Goal: Information Seeking & Learning: Learn about a topic

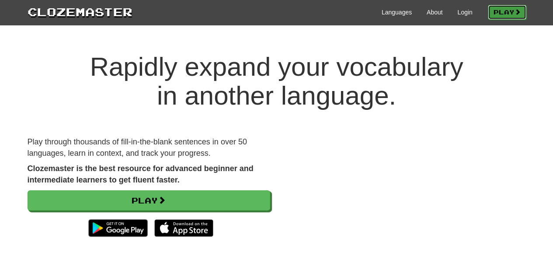
click at [522, 6] on link "Play" at bounding box center [506, 12] width 38 height 15
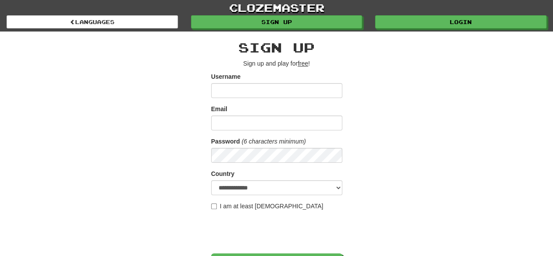
click at [245, 88] on input "Username" at bounding box center [276, 90] width 131 height 15
click at [251, 117] on input "Email" at bounding box center [276, 122] width 131 height 15
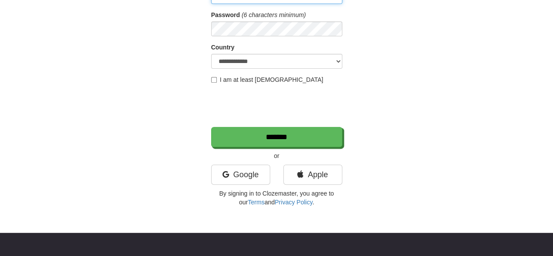
scroll to position [127, 0]
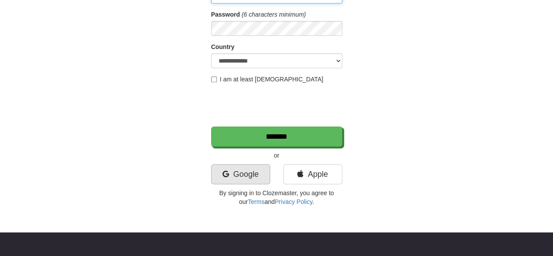
type input "*******"
click at [236, 168] on link "Google" at bounding box center [240, 174] width 59 height 20
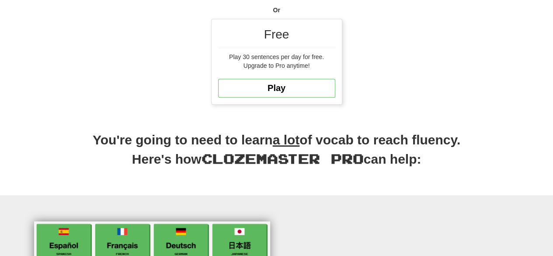
scroll to position [249, 0]
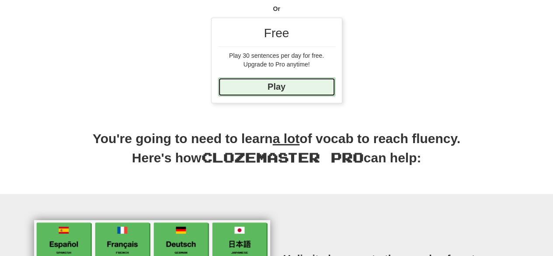
click at [259, 78] on link "Play" at bounding box center [276, 86] width 117 height 19
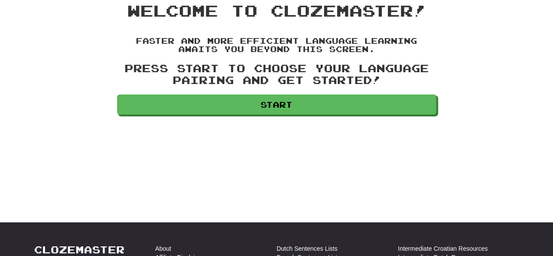
scroll to position [56, 0]
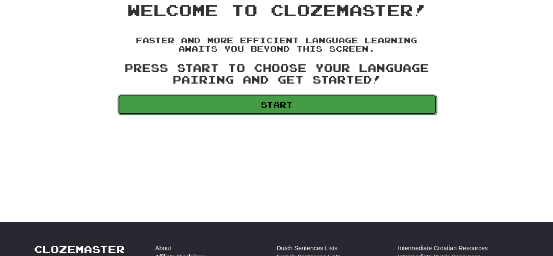
click at [294, 100] on link "Start" at bounding box center [276, 104] width 319 height 20
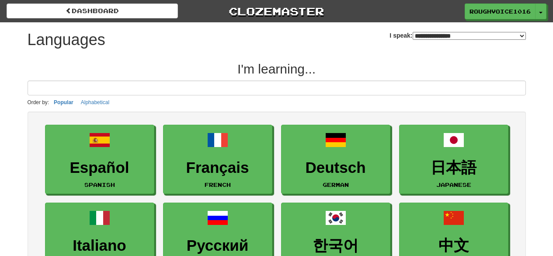
select select "*******"
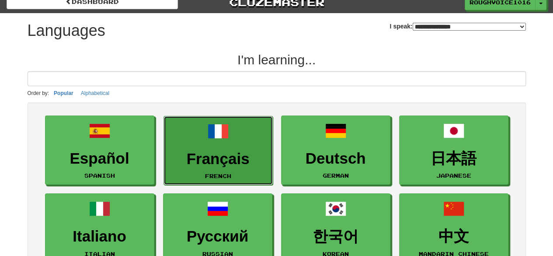
click at [236, 131] on link "Français French" at bounding box center [217, 150] width 109 height 69
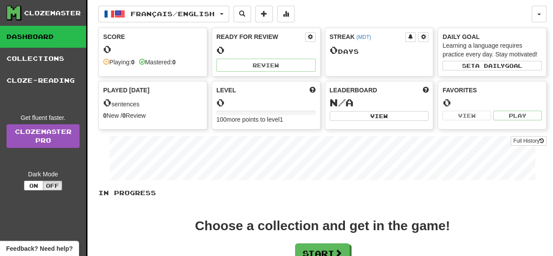
scroll to position [73, 0]
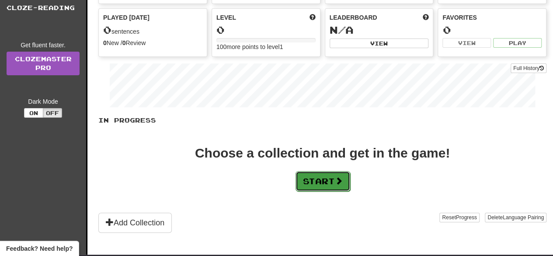
click at [329, 181] on button "Start" at bounding box center [322, 181] width 55 height 20
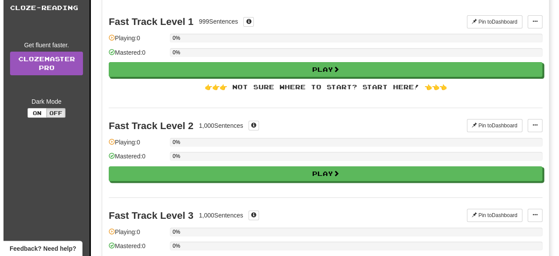
scroll to position [0, 0]
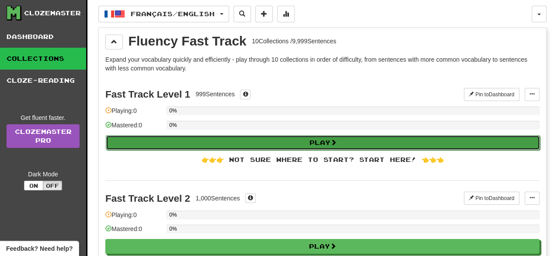
click at [287, 137] on button "Play" at bounding box center [323, 142] width 434 height 15
select select "**"
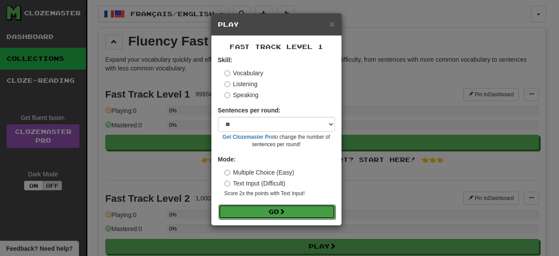
click at [273, 206] on button "Go" at bounding box center [276, 211] width 117 height 15
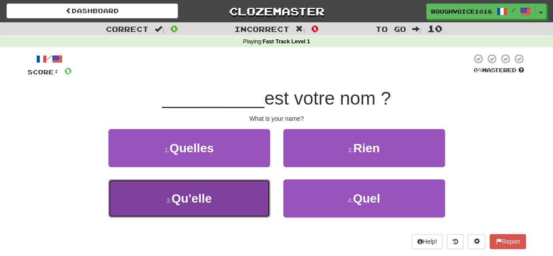
click at [232, 193] on button "3 . Qu'elle" at bounding box center [189, 198] width 162 height 38
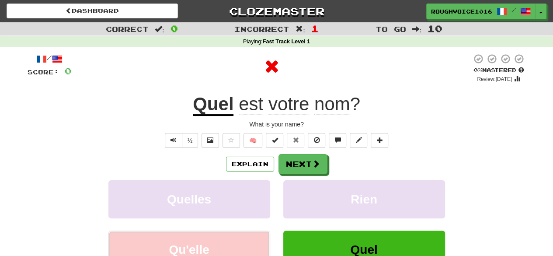
scroll to position [28, 0]
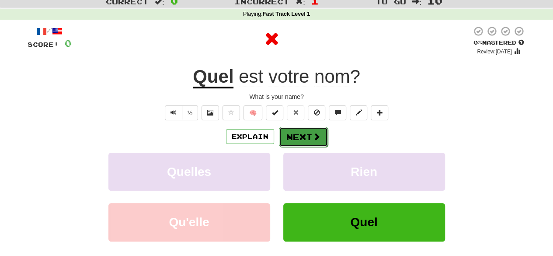
click at [318, 133] on span at bounding box center [316, 136] width 8 height 8
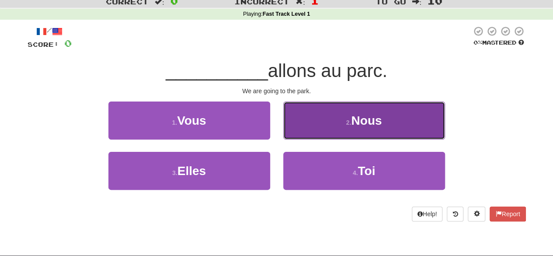
click at [377, 129] on button "2 . Nous" at bounding box center [364, 120] width 162 height 38
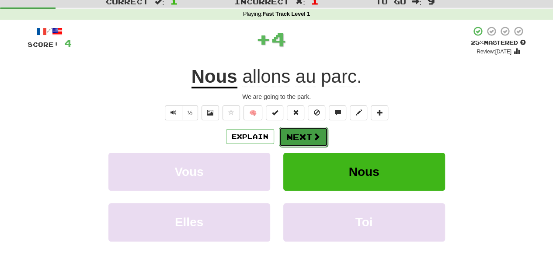
click at [295, 132] on button "Next" at bounding box center [303, 137] width 49 height 20
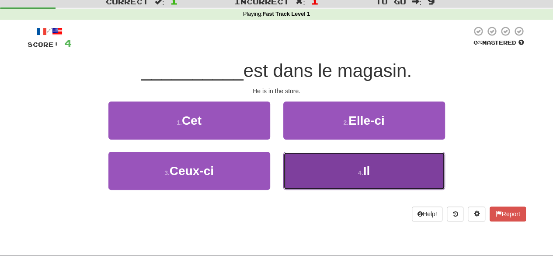
click at [343, 171] on button "4 . Il" at bounding box center [364, 171] width 162 height 38
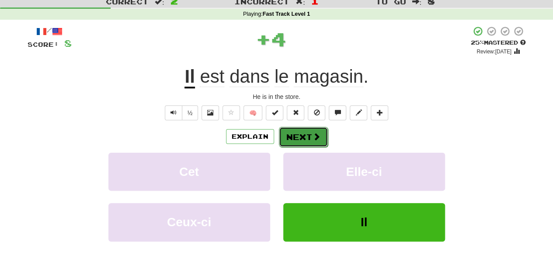
click at [290, 137] on button "Next" at bounding box center [303, 137] width 49 height 20
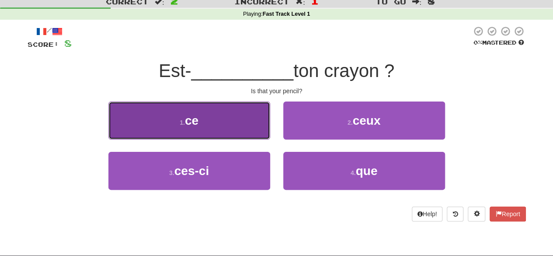
click at [225, 126] on button "1 . ce" at bounding box center [189, 120] width 162 height 38
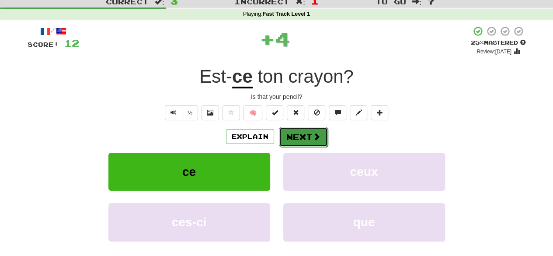
click at [308, 145] on button "Next" at bounding box center [303, 137] width 49 height 20
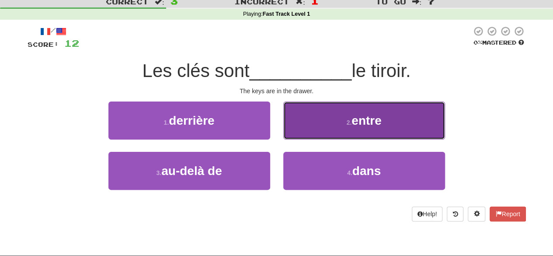
click at [346, 135] on button "2 . entre" at bounding box center [364, 120] width 162 height 38
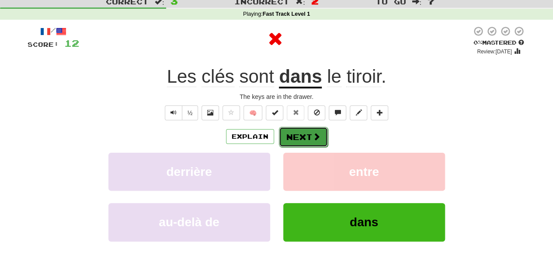
click at [296, 133] on button "Next" at bounding box center [303, 137] width 49 height 20
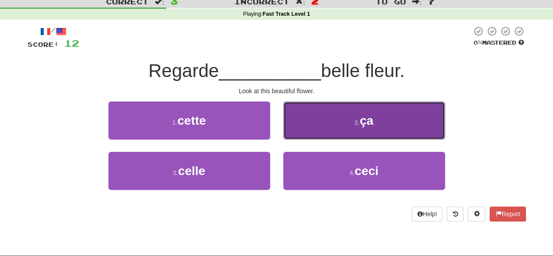
click at [376, 124] on button "2 . ça" at bounding box center [364, 120] width 162 height 38
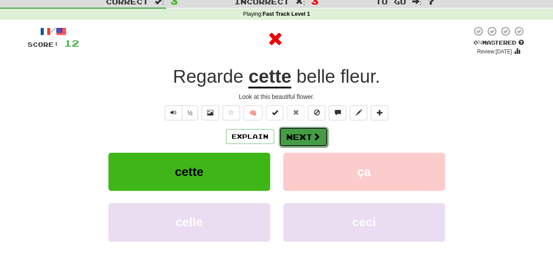
click at [304, 131] on button "Next" at bounding box center [303, 137] width 49 height 20
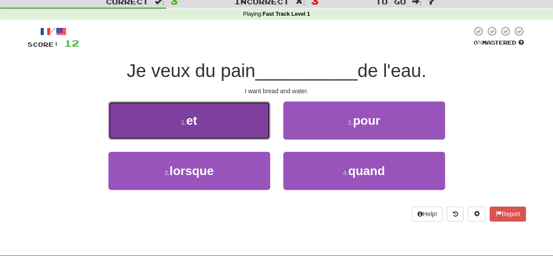
click at [238, 117] on button "1 . et" at bounding box center [189, 120] width 162 height 38
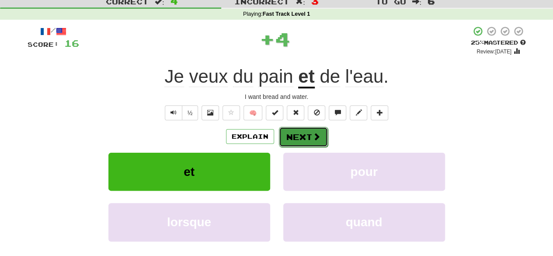
click at [313, 143] on button "Next" at bounding box center [303, 137] width 49 height 20
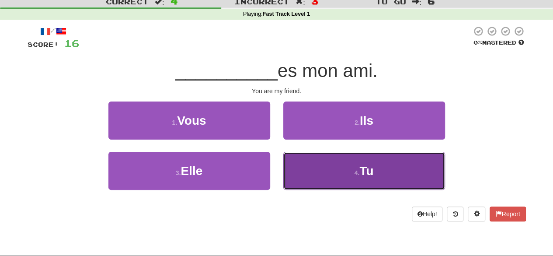
click at [328, 174] on button "4 . Tu" at bounding box center [364, 171] width 162 height 38
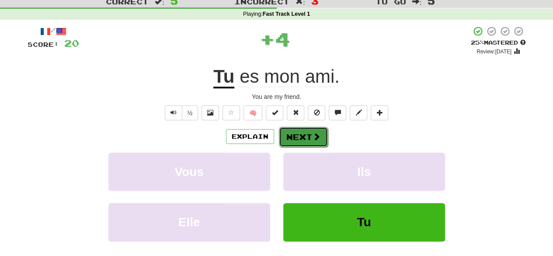
click at [307, 128] on button "Next" at bounding box center [303, 137] width 49 height 20
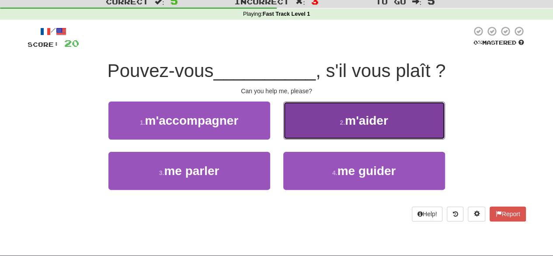
click at [369, 121] on span "m'aider" at bounding box center [366, 121] width 43 height 14
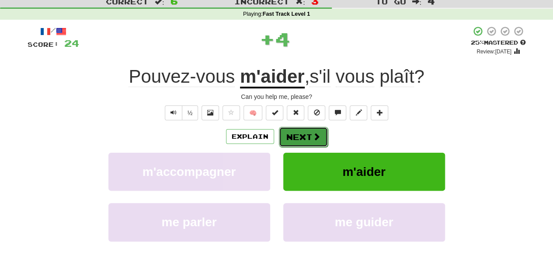
click at [298, 134] on button "Next" at bounding box center [303, 137] width 49 height 20
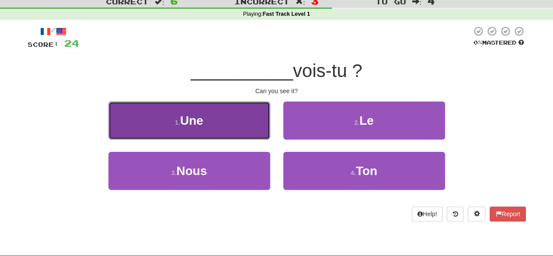
click at [253, 120] on button "1 . Une" at bounding box center [189, 120] width 162 height 38
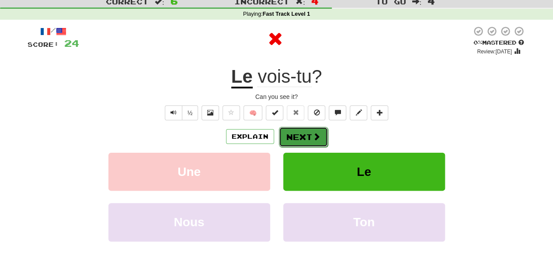
click at [300, 137] on button "Next" at bounding box center [303, 137] width 49 height 20
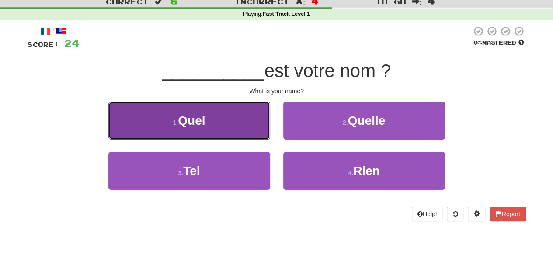
click at [247, 118] on button "1 . Quel" at bounding box center [189, 120] width 162 height 38
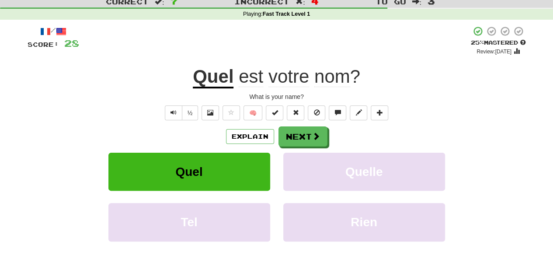
click at [285, 80] on span "votre" at bounding box center [288, 76] width 41 height 21
click at [285, 80] on div at bounding box center [276, 128] width 553 height 256
click at [285, 80] on span "votre" at bounding box center [288, 76] width 41 height 21
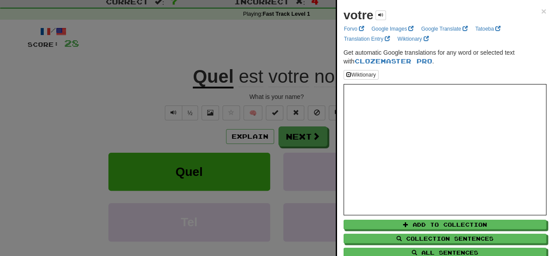
click at [235, 45] on div at bounding box center [276, 128] width 553 height 256
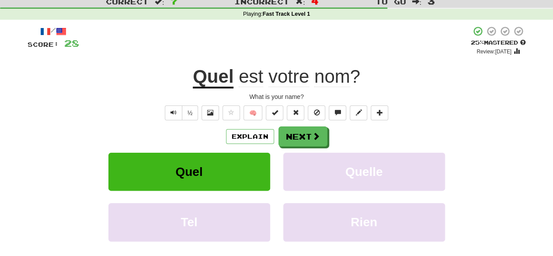
click at [289, 81] on span "votre" at bounding box center [288, 76] width 41 height 21
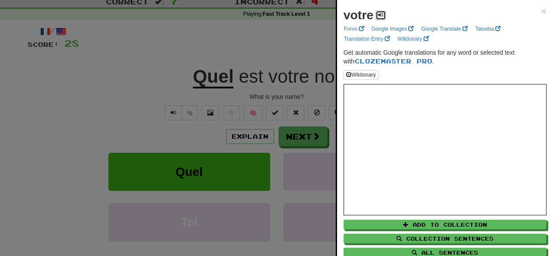
click at [383, 19] on button at bounding box center [380, 15] width 10 height 10
click at [285, 48] on div at bounding box center [276, 128] width 553 height 256
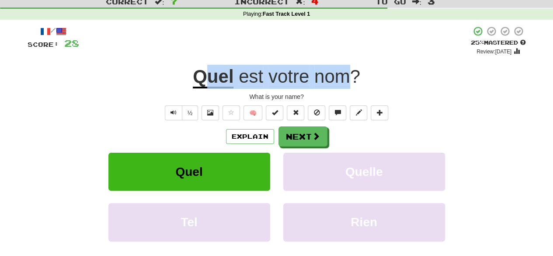
drag, startPoint x: 201, startPoint y: 80, endPoint x: 343, endPoint y: 81, distance: 142.0
click at [343, 81] on div "Quel est votre nom ?" at bounding box center [277, 77] width 498 height 24
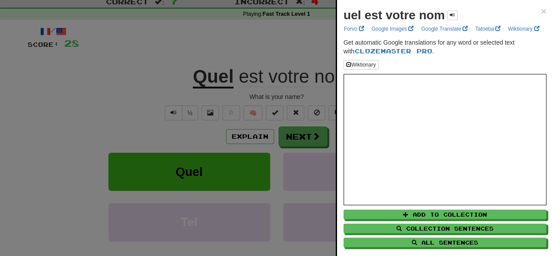
click at [181, 90] on div at bounding box center [276, 128] width 553 height 256
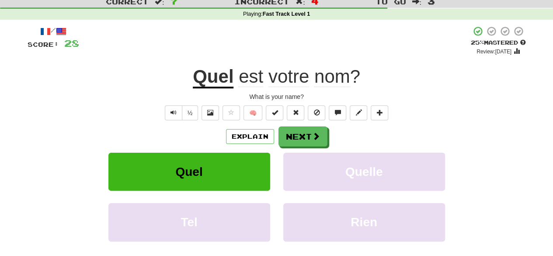
drag, startPoint x: 190, startPoint y: 82, endPoint x: 381, endPoint y: 80, distance: 191.3
click at [381, 80] on div "Quel est votre nom ?" at bounding box center [277, 77] width 498 height 24
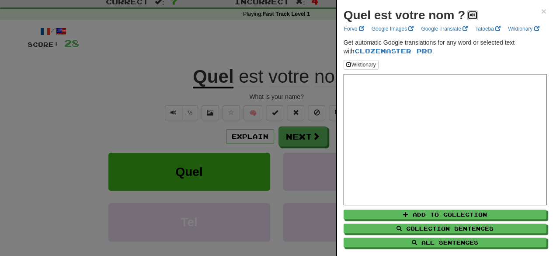
click at [472, 14] on span at bounding box center [472, 14] width 5 height 5
click at [148, 109] on div at bounding box center [276, 128] width 553 height 256
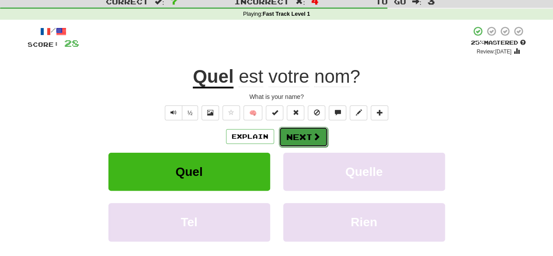
click at [294, 140] on button "Next" at bounding box center [303, 137] width 49 height 20
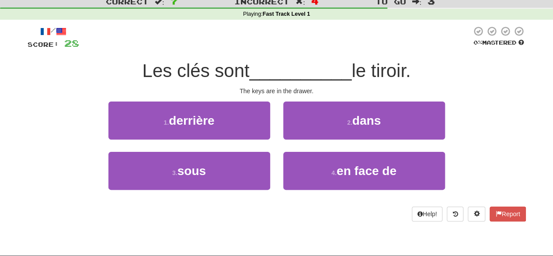
drag, startPoint x: 139, startPoint y: 71, endPoint x: 429, endPoint y: 68, distance: 290.0
click at [429, 68] on div "Les clés sont __________ le tiroir." at bounding box center [277, 71] width 498 height 24
click at [280, 51] on div "/ Score: 28 0 % Mastered Les clés sont __________ le tiroir. The keys are in th…" at bounding box center [277, 123] width 498 height 195
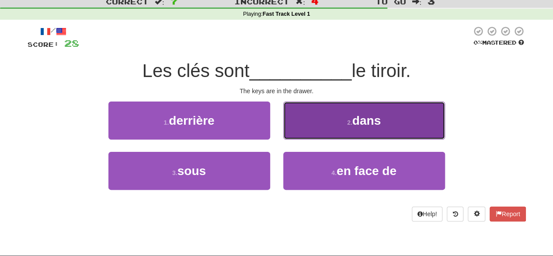
click at [323, 121] on button "2 . dans" at bounding box center [364, 120] width 162 height 38
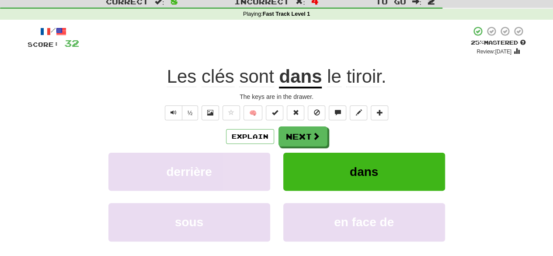
click at [352, 78] on span "tiroir" at bounding box center [363, 76] width 35 height 21
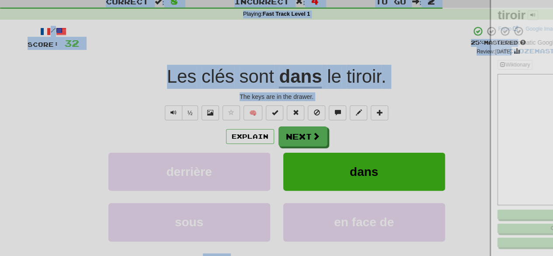
click at [352, 78] on div at bounding box center [276, 128] width 553 height 256
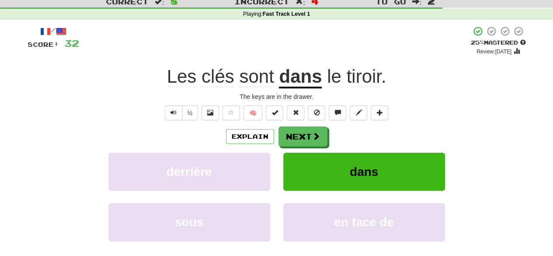
click at [352, 78] on span "tiroir" at bounding box center [363, 76] width 35 height 21
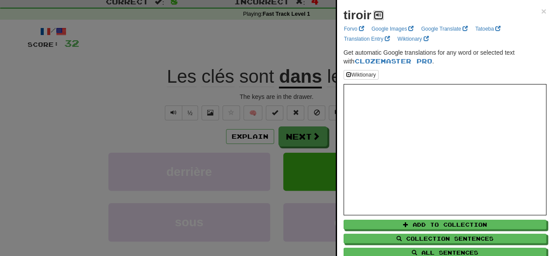
click at [380, 14] on span at bounding box center [378, 14] width 5 height 5
click at [292, 44] on div at bounding box center [276, 128] width 553 height 256
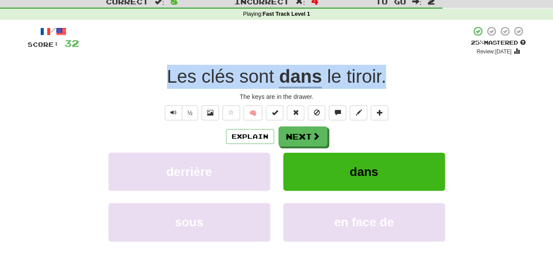
drag, startPoint x: 166, startPoint y: 80, endPoint x: 398, endPoint y: 78, distance: 231.9
click at [398, 78] on div "Les clés sont dans le tiroir ." at bounding box center [277, 77] width 498 height 24
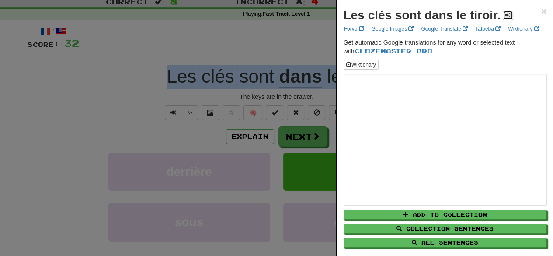
click at [507, 14] on span at bounding box center [507, 14] width 5 height 5
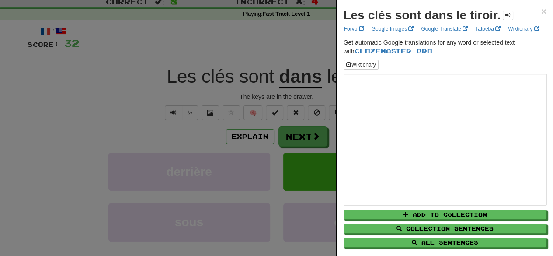
click at [149, 87] on div at bounding box center [276, 128] width 553 height 256
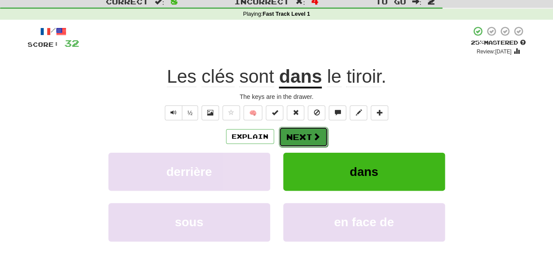
click at [304, 141] on button "Next" at bounding box center [303, 137] width 49 height 20
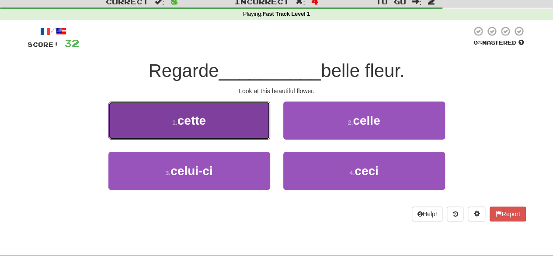
click at [232, 120] on button "1 . cette" at bounding box center [189, 120] width 162 height 38
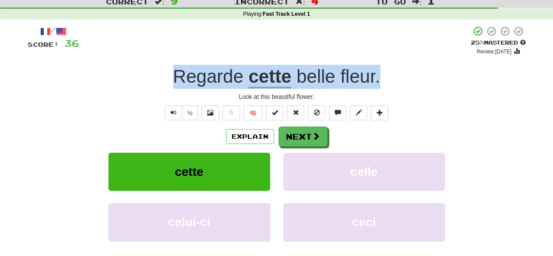
drag, startPoint x: 173, startPoint y: 73, endPoint x: 395, endPoint y: 76, distance: 222.3
click at [395, 76] on div "Regarde cette belle fleur ." at bounding box center [277, 77] width 498 height 24
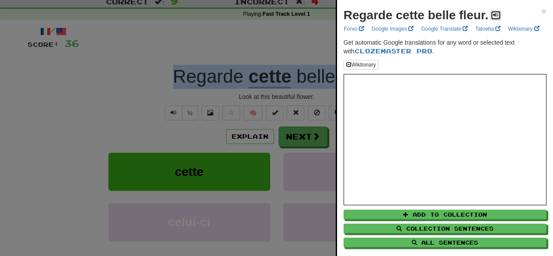
click at [494, 15] on span at bounding box center [495, 14] width 5 height 5
click at [496, 14] on span at bounding box center [495, 14] width 5 height 5
click at [494, 13] on span at bounding box center [495, 14] width 5 height 5
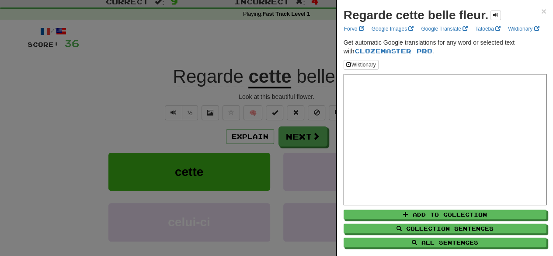
click at [187, 60] on div at bounding box center [276, 128] width 553 height 256
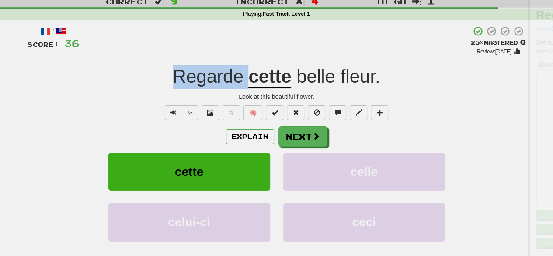
click at [202, 76] on span "Regarde" at bounding box center [208, 76] width 70 height 21
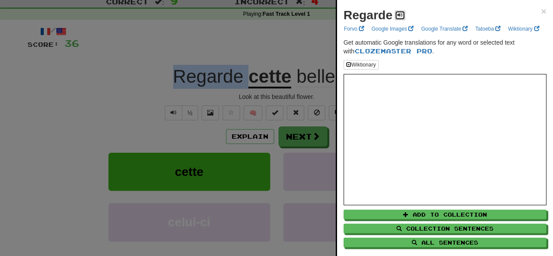
click at [402, 14] on span at bounding box center [399, 14] width 5 height 5
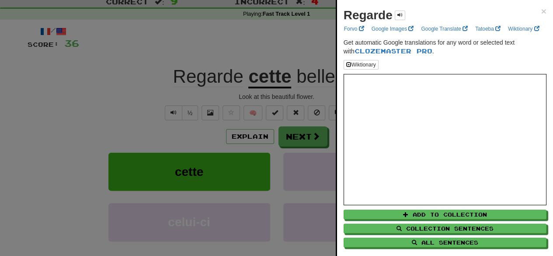
click at [277, 41] on div at bounding box center [276, 128] width 553 height 256
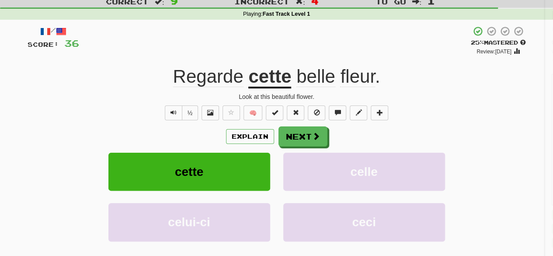
click at [260, 82] on u "cette" at bounding box center [269, 77] width 43 height 22
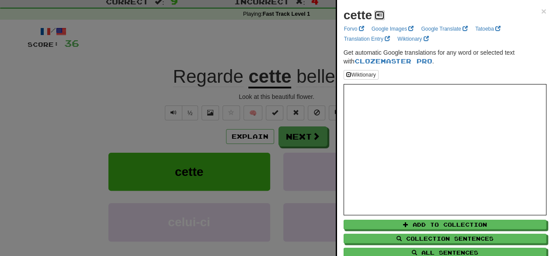
click at [377, 12] on span at bounding box center [378, 14] width 5 height 5
click at [299, 55] on div at bounding box center [276, 128] width 553 height 256
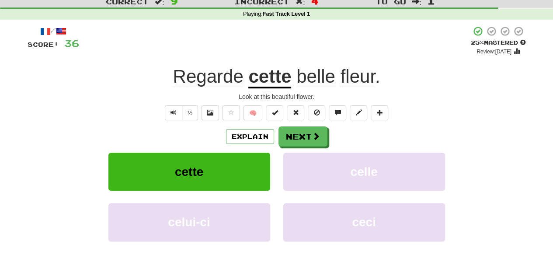
click at [312, 79] on span "belle" at bounding box center [315, 76] width 39 height 21
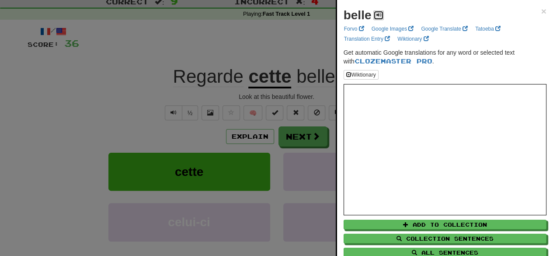
click at [379, 11] on button at bounding box center [378, 15] width 10 height 10
click at [325, 38] on div at bounding box center [276, 128] width 553 height 256
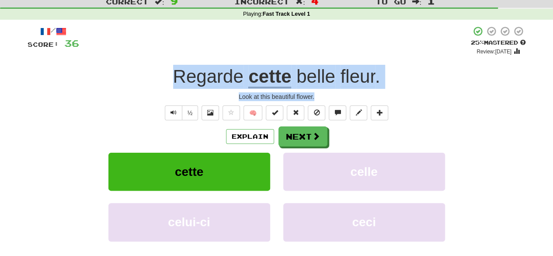
drag, startPoint x: 168, startPoint y: 78, endPoint x: 393, endPoint y: 90, distance: 225.7
click at [393, 90] on div "/ Score: 36 + 4 25 % Mastered Review: 2025-09-23 Regarde cette belle fleur . Lo…" at bounding box center [277, 155] width 498 height 259
click at [296, 135] on button "Next" at bounding box center [303, 137] width 49 height 20
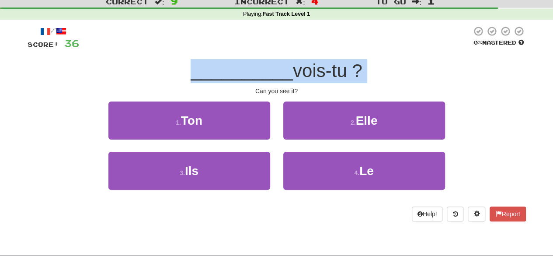
click at [395, 82] on div "__________ vois-tu ?" at bounding box center [277, 71] width 498 height 24
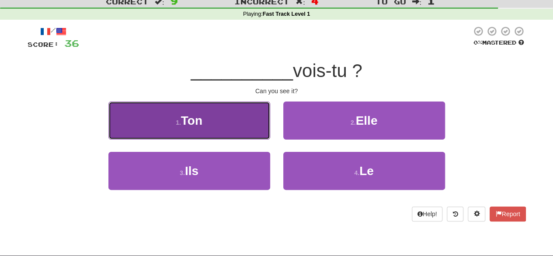
click at [256, 133] on button "1 . Ton" at bounding box center [189, 120] width 162 height 38
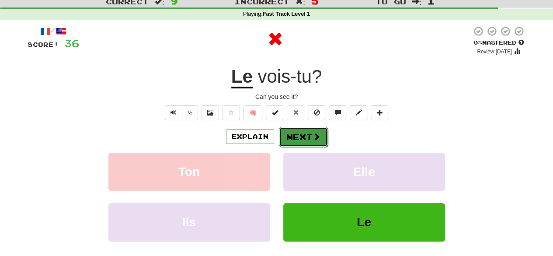
click at [301, 133] on button "Next" at bounding box center [303, 137] width 49 height 20
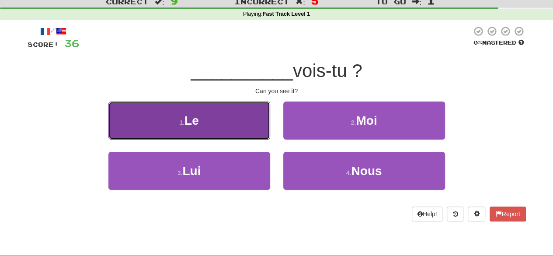
click at [217, 118] on button "1 . Le" at bounding box center [189, 120] width 162 height 38
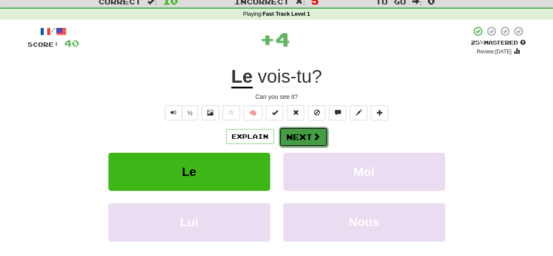
click at [307, 133] on button "Next" at bounding box center [303, 137] width 49 height 20
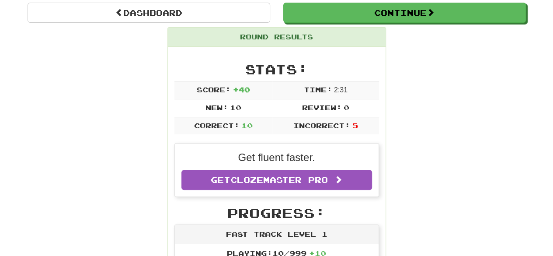
scroll to position [0, 0]
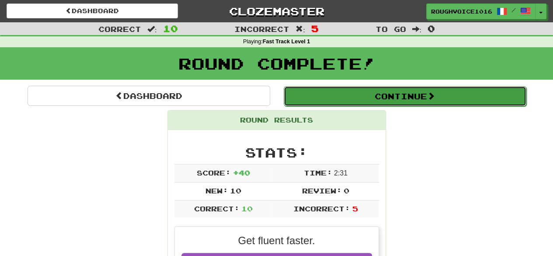
click at [386, 93] on button "Continue" at bounding box center [404, 96] width 242 height 20
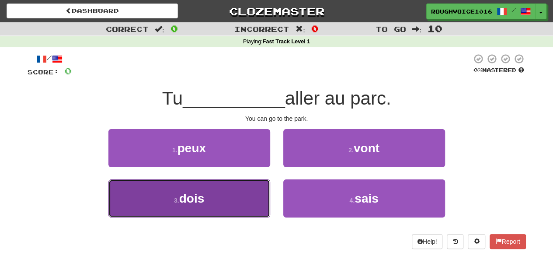
click at [228, 198] on button "3 . dois" at bounding box center [189, 198] width 162 height 38
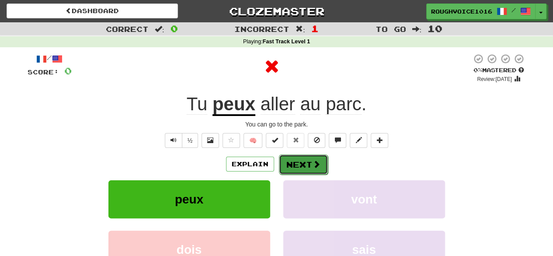
click at [312, 166] on span at bounding box center [316, 164] width 8 height 8
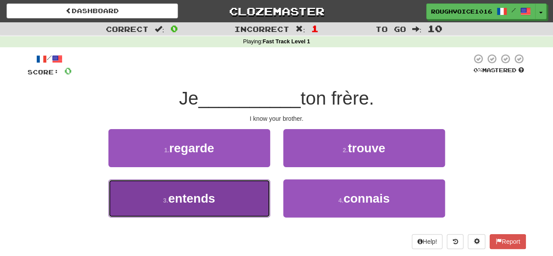
click at [204, 204] on span "entends" at bounding box center [191, 198] width 47 height 14
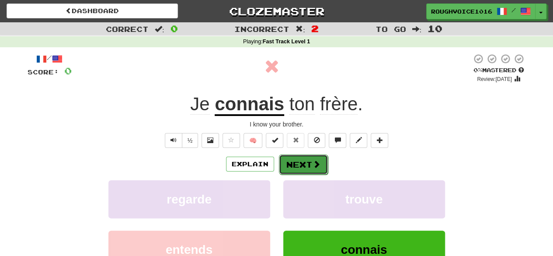
click at [301, 170] on button "Next" at bounding box center [303, 164] width 49 height 20
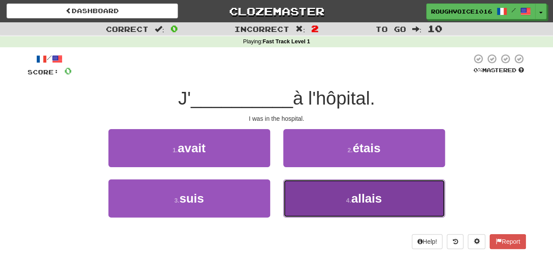
click at [359, 198] on span "allais" at bounding box center [366, 198] width 31 height 14
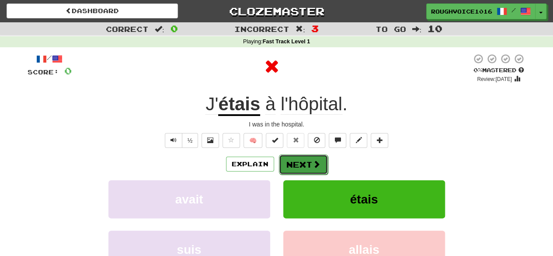
click at [313, 162] on span at bounding box center [316, 164] width 8 height 8
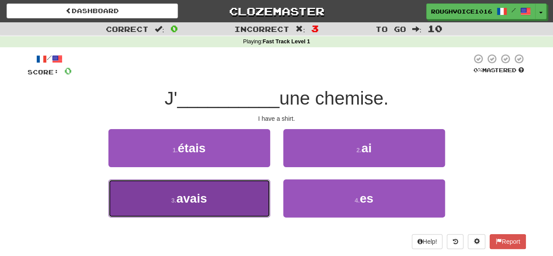
click at [206, 193] on span "avais" at bounding box center [191, 198] width 31 height 14
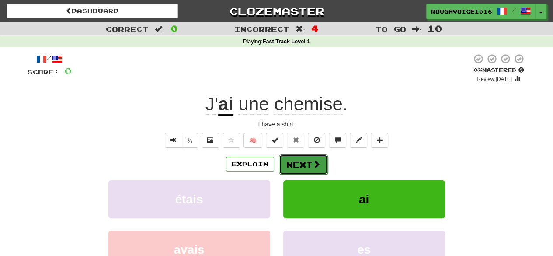
click at [293, 165] on button "Next" at bounding box center [303, 164] width 49 height 20
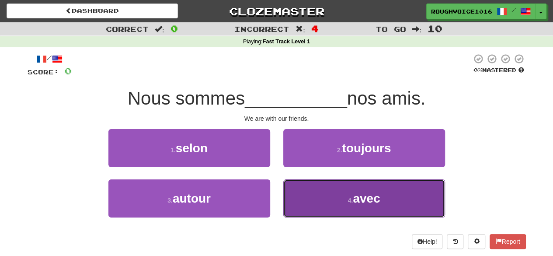
click at [370, 187] on button "4 . avec" at bounding box center [364, 198] width 162 height 38
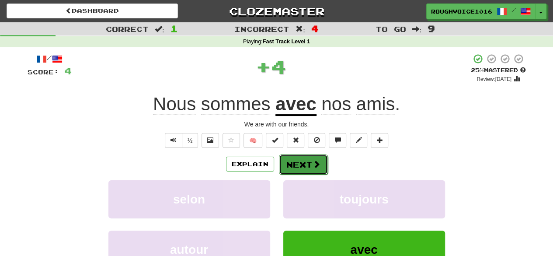
click at [296, 160] on button "Next" at bounding box center [303, 164] width 49 height 20
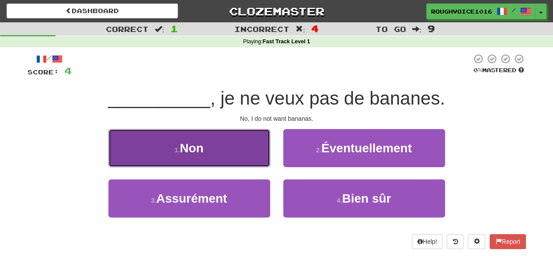
click at [215, 148] on button "1 . Non" at bounding box center [189, 148] width 162 height 38
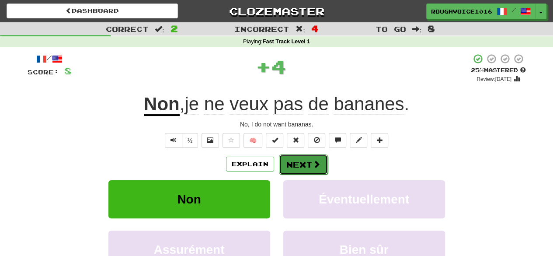
click at [312, 164] on span at bounding box center [316, 164] width 8 height 8
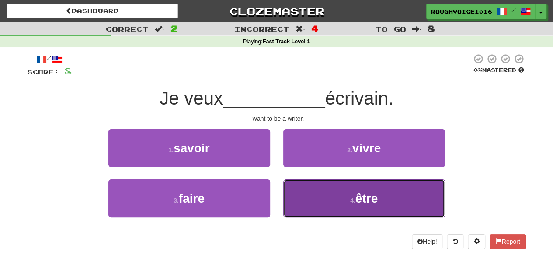
click at [354, 184] on button "4 . être" at bounding box center [364, 198] width 162 height 38
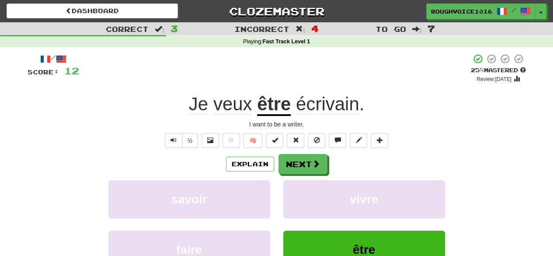
click at [323, 104] on span "écrivain" at bounding box center [327, 103] width 63 height 21
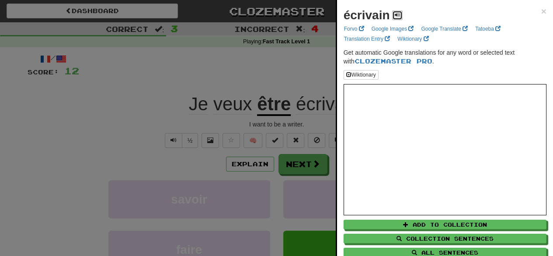
click at [394, 16] on span at bounding box center [396, 14] width 5 height 5
click at [280, 70] on div at bounding box center [276, 128] width 553 height 256
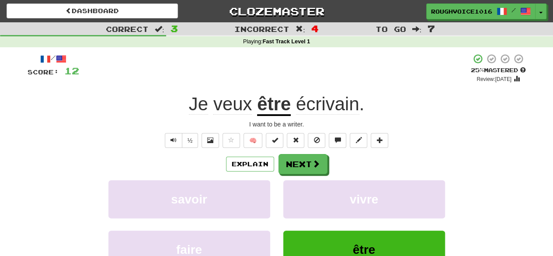
click at [270, 104] on u "être" at bounding box center [274, 104] width 34 height 22
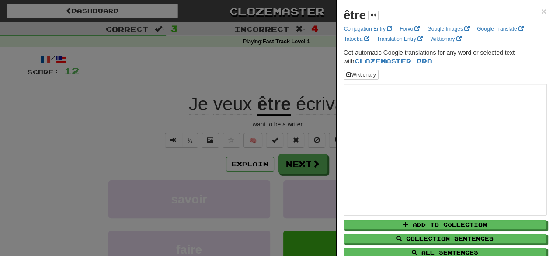
click at [282, 58] on div at bounding box center [276, 128] width 553 height 256
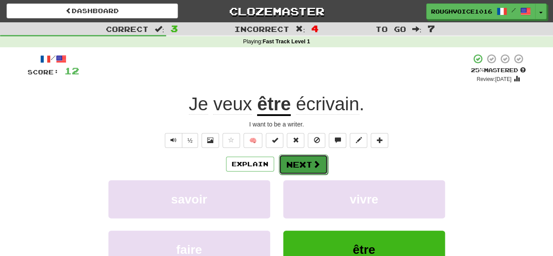
click at [302, 167] on button "Next" at bounding box center [303, 164] width 49 height 20
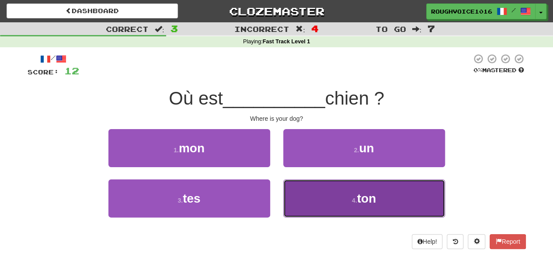
click at [339, 198] on button "4 . ton" at bounding box center [364, 198] width 162 height 38
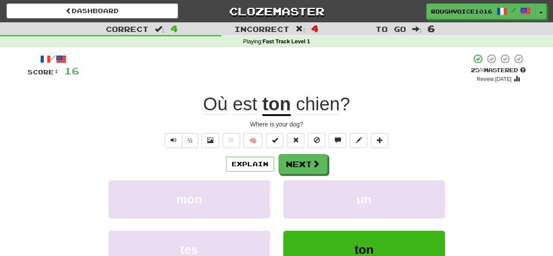
click at [273, 105] on u "ton" at bounding box center [276, 104] width 28 height 22
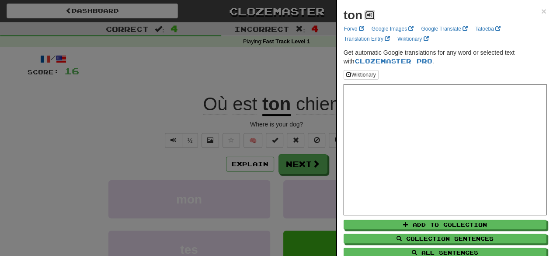
click at [370, 14] on span at bounding box center [369, 14] width 5 height 5
click at [280, 64] on div at bounding box center [276, 128] width 553 height 256
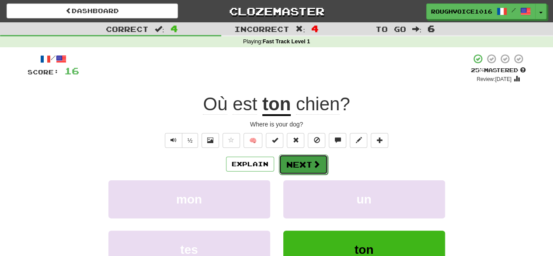
click at [309, 165] on button "Next" at bounding box center [303, 164] width 49 height 20
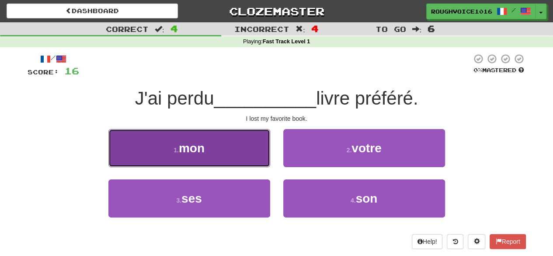
click at [198, 156] on button "1 . mon" at bounding box center [189, 148] width 162 height 38
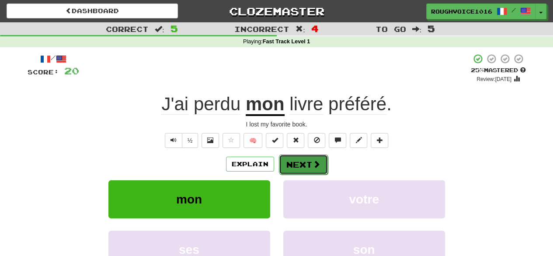
click at [301, 159] on button "Next" at bounding box center [303, 164] width 49 height 20
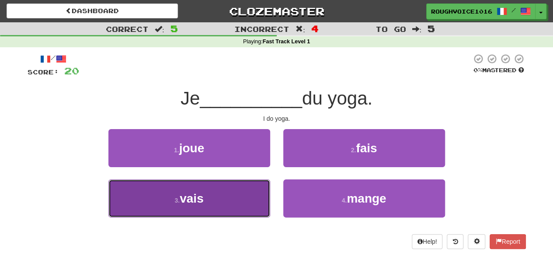
click at [222, 205] on button "3 . vais" at bounding box center [189, 198] width 162 height 38
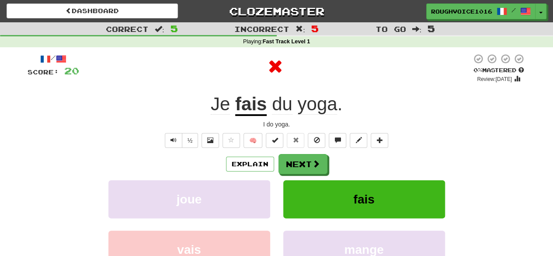
click at [242, 105] on u "fais" at bounding box center [250, 104] width 31 height 22
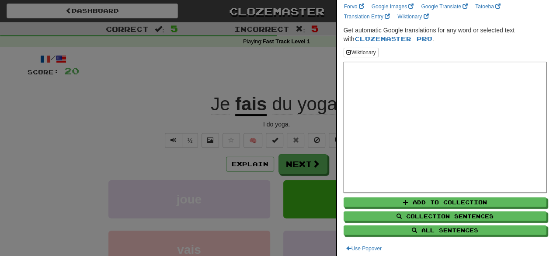
scroll to position [24, 0]
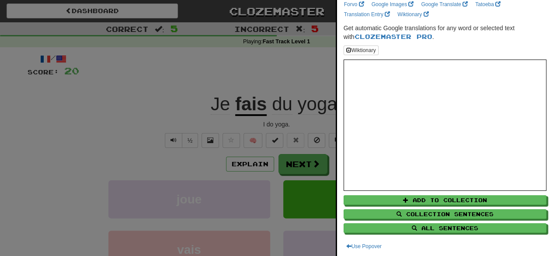
click at [310, 55] on div at bounding box center [276, 128] width 553 height 256
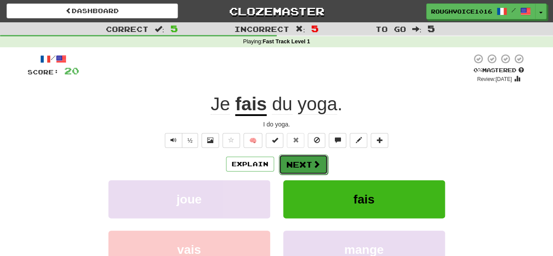
click at [302, 161] on button "Next" at bounding box center [303, 164] width 49 height 20
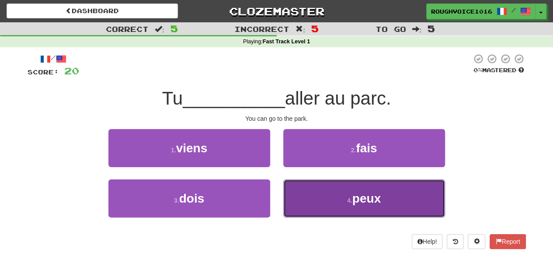
click at [330, 197] on button "4 . peux" at bounding box center [364, 198] width 162 height 38
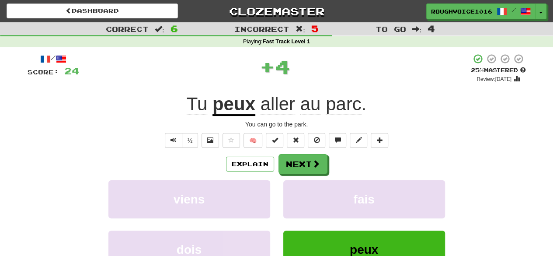
click at [238, 113] on u "peux" at bounding box center [233, 104] width 43 height 22
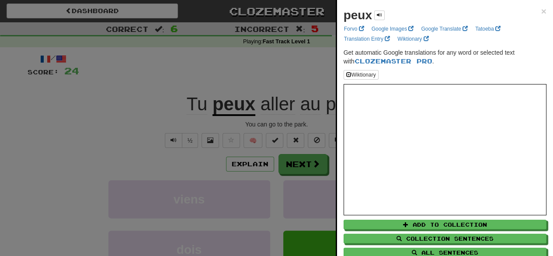
click at [298, 61] on div at bounding box center [276, 128] width 553 height 256
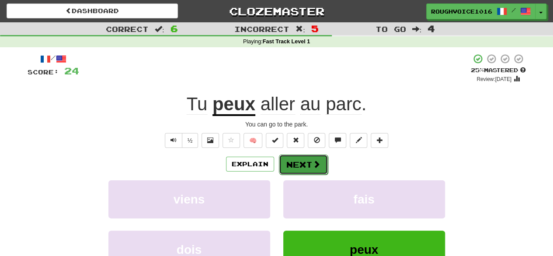
click at [310, 159] on button "Next" at bounding box center [303, 164] width 49 height 20
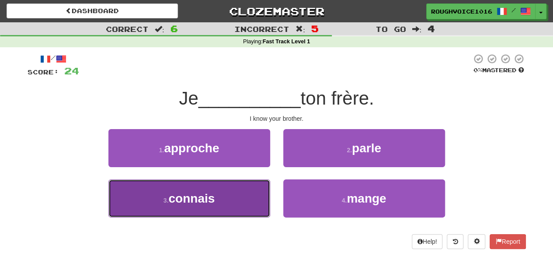
click at [198, 194] on span "connais" at bounding box center [191, 198] width 46 height 14
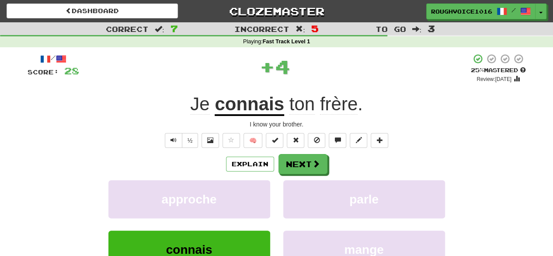
click at [241, 97] on u "connais" at bounding box center [248, 104] width 69 height 22
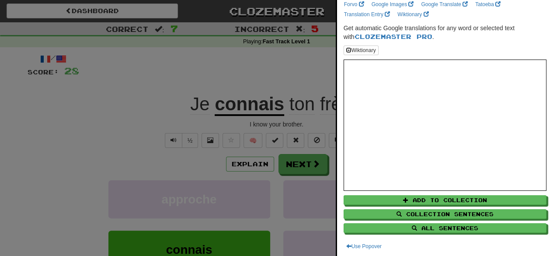
scroll to position [4, 0]
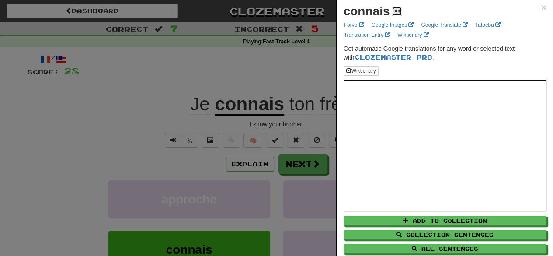
click at [394, 10] on span at bounding box center [396, 10] width 5 height 5
click at [269, 31] on div at bounding box center [276, 128] width 553 height 256
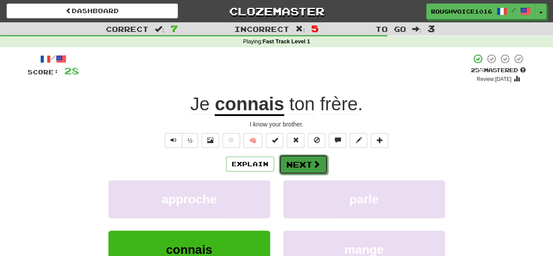
click at [303, 158] on button "Next" at bounding box center [303, 164] width 49 height 20
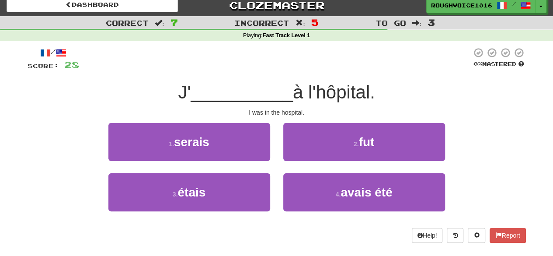
scroll to position [7, 0]
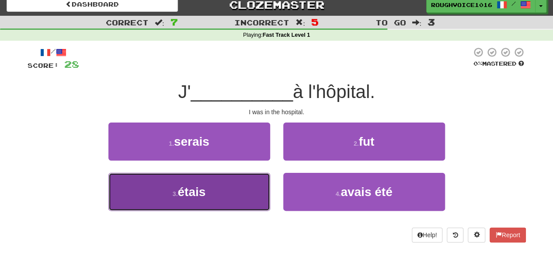
click at [203, 195] on span "étais" at bounding box center [191, 192] width 28 height 14
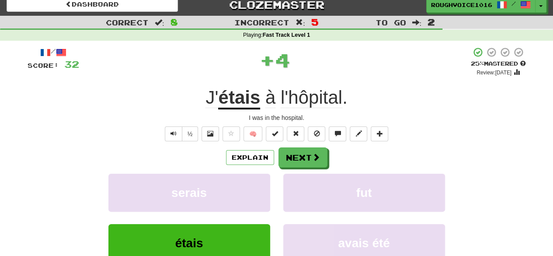
click at [236, 97] on u "étais" at bounding box center [239, 98] width 42 height 22
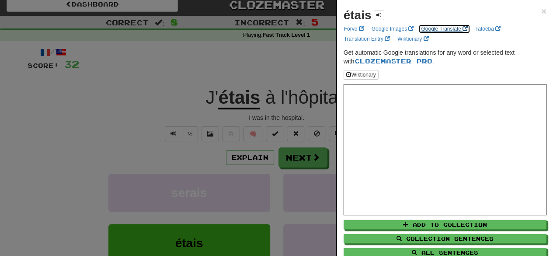
click at [438, 27] on link "Google Translate" at bounding box center [444, 29] width 52 height 10
click at [297, 61] on div at bounding box center [276, 128] width 553 height 256
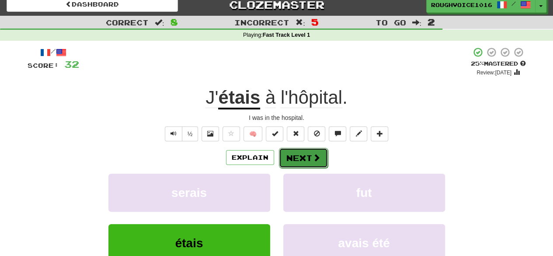
click at [302, 152] on button "Next" at bounding box center [303, 158] width 49 height 20
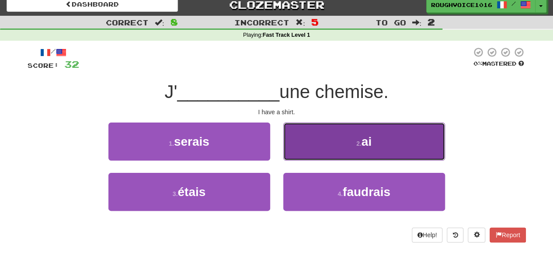
click at [341, 129] on button "2 . ai" at bounding box center [364, 141] width 162 height 38
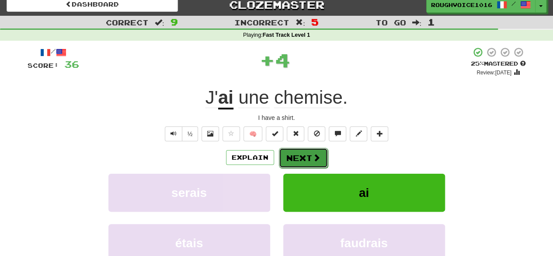
click at [294, 156] on button "Next" at bounding box center [303, 158] width 49 height 20
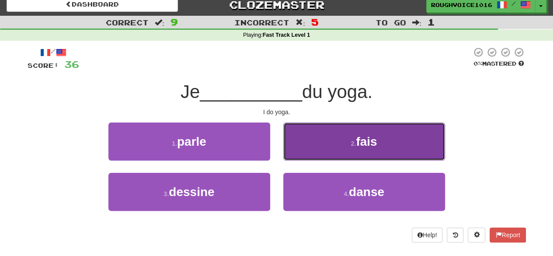
click at [320, 146] on button "2 . fais" at bounding box center [364, 141] width 162 height 38
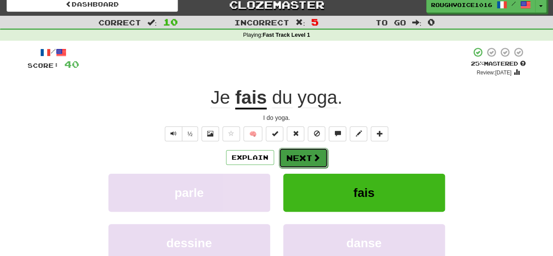
click at [311, 153] on button "Next" at bounding box center [303, 158] width 49 height 20
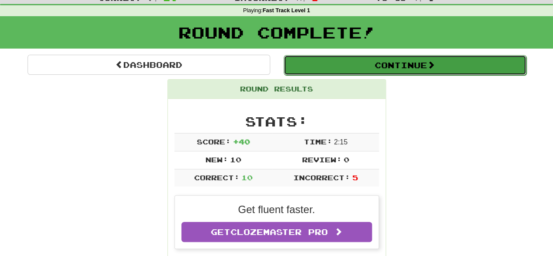
click at [391, 58] on button "Continue" at bounding box center [404, 65] width 242 height 20
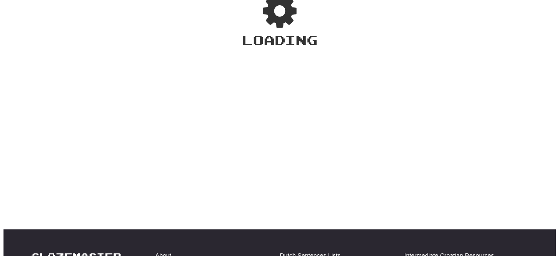
scroll to position [31, 0]
